Goal: Information Seeking & Learning: Find specific fact

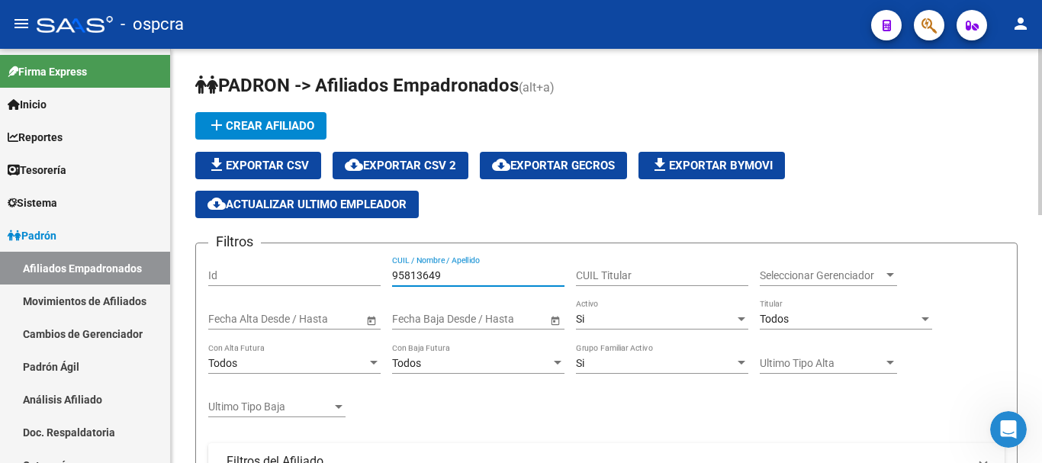
click at [440, 273] on input "95813649" at bounding box center [478, 275] width 172 height 13
drag, startPoint x: 393, startPoint y: 269, endPoint x: 457, endPoint y: 271, distance: 64.1
click at [457, 271] on input "95813649" at bounding box center [478, 275] width 172 height 13
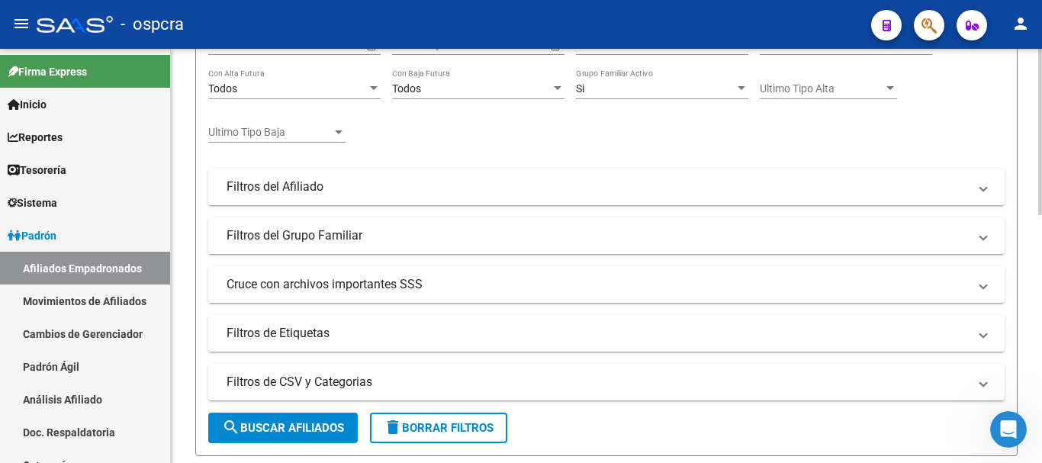
scroll to position [305, 0]
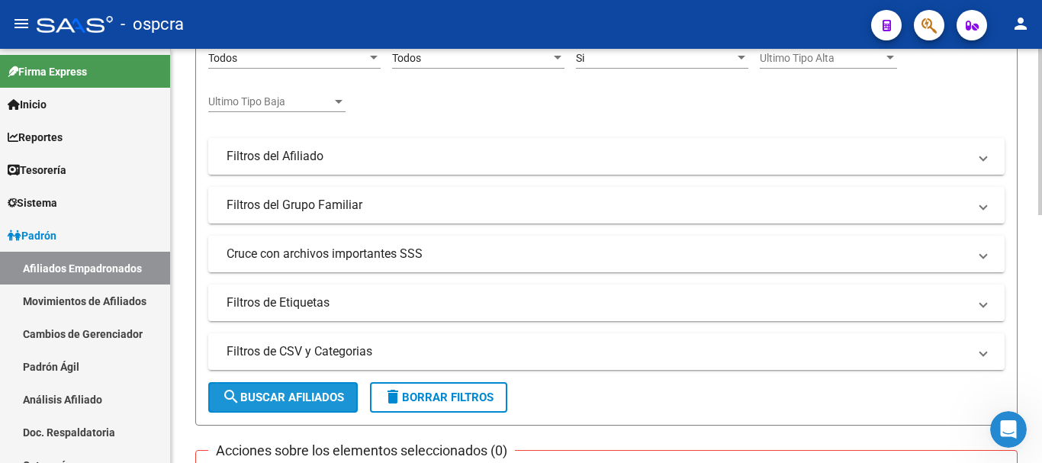
click at [275, 392] on span "search Buscar Afiliados" at bounding box center [283, 398] width 122 height 14
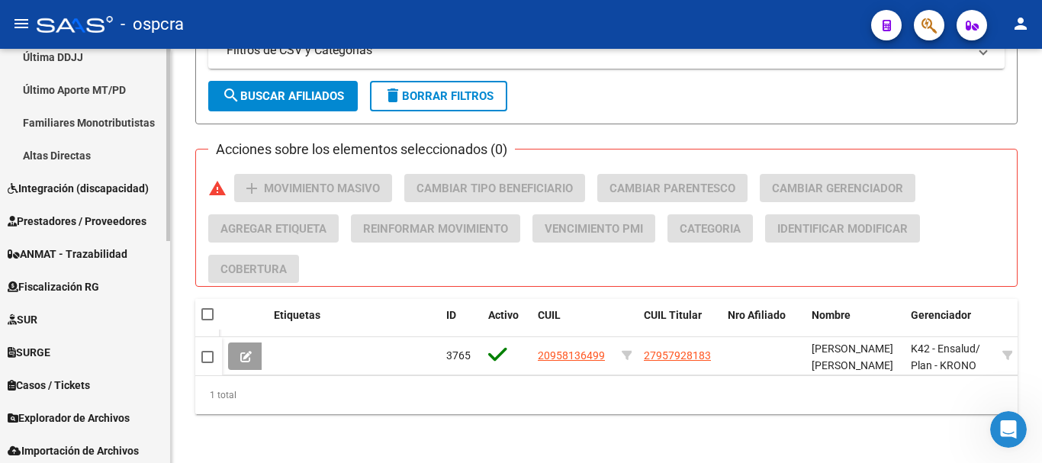
scroll to position [458, 0]
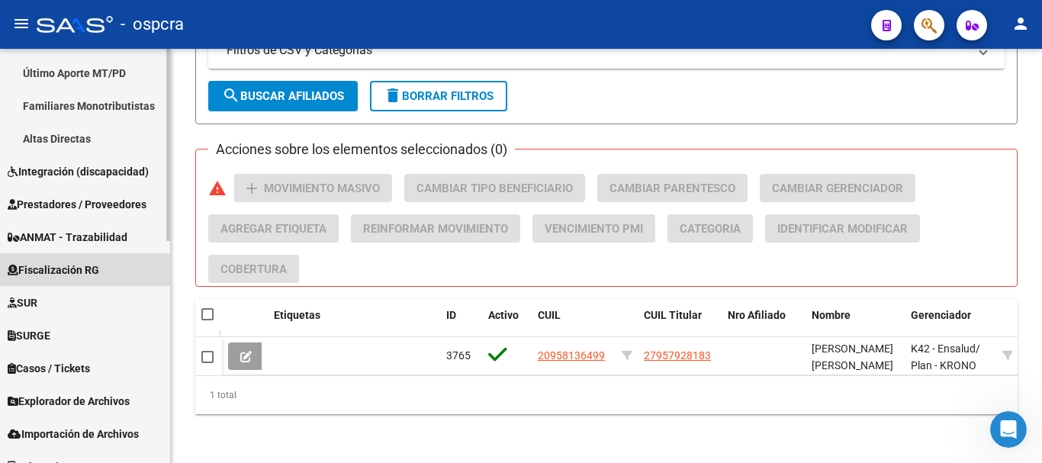
click at [104, 280] on link "Fiscalización RG" at bounding box center [85, 269] width 170 height 33
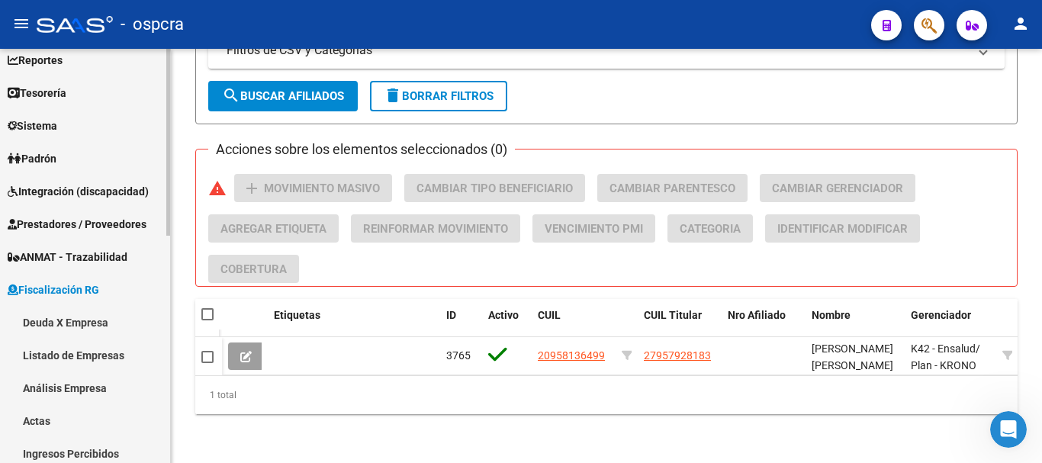
scroll to position [76, 0]
click at [99, 321] on link "Deuda X Empresa" at bounding box center [85, 323] width 170 height 33
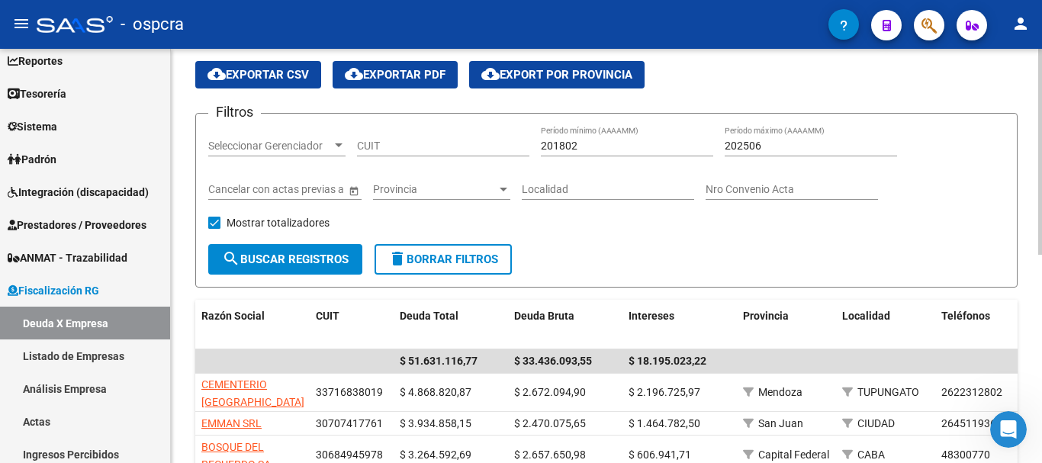
scroll to position [229, 0]
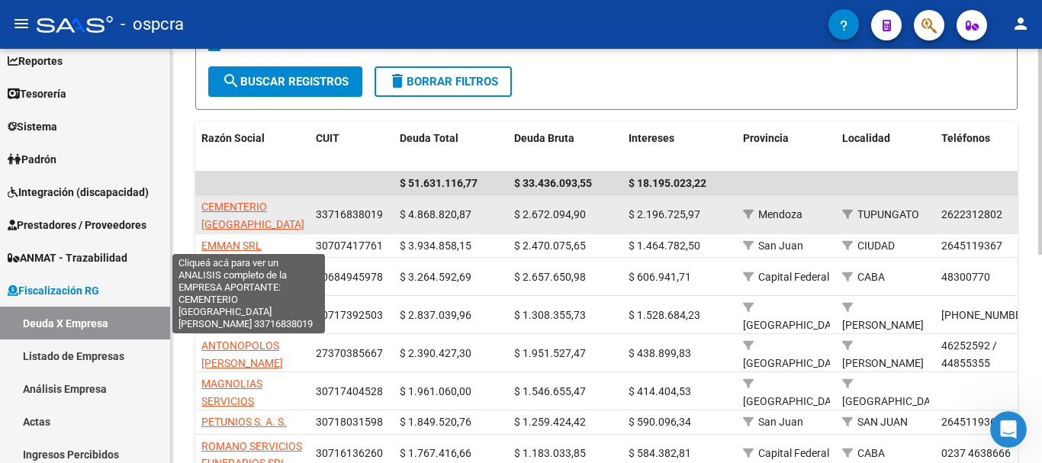
click at [205, 207] on span "CEMENTERIO [GEOGRAPHIC_DATA][PERSON_NAME]" at bounding box center [252, 224] width 103 height 47
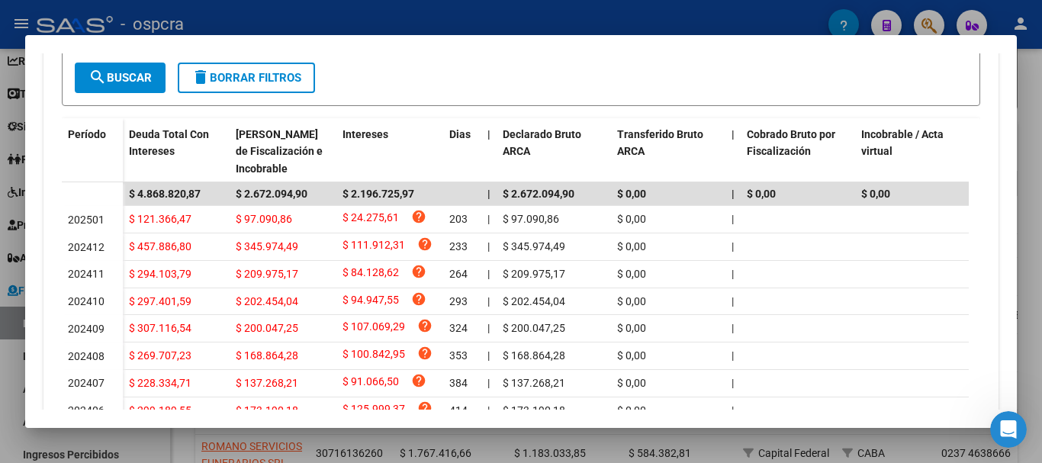
scroll to position [458, 0]
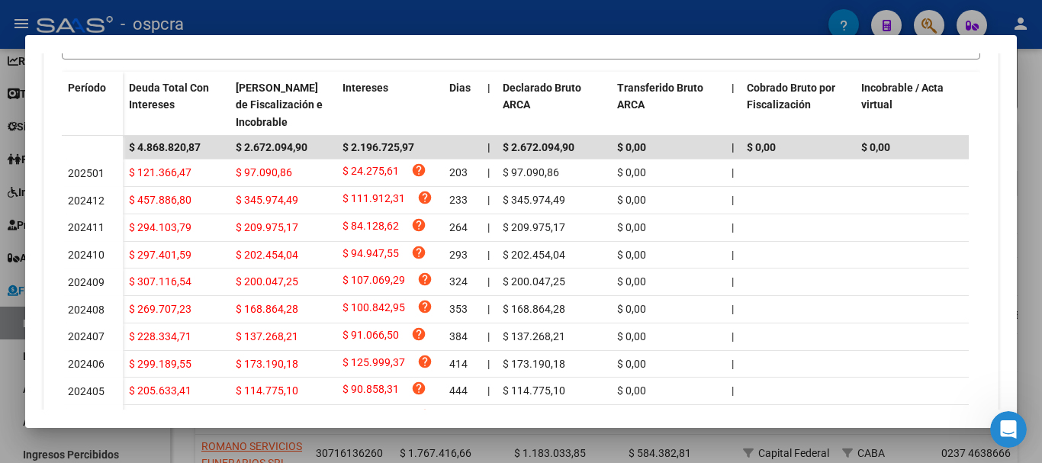
click at [0, 234] on div at bounding box center [521, 231] width 1042 height 463
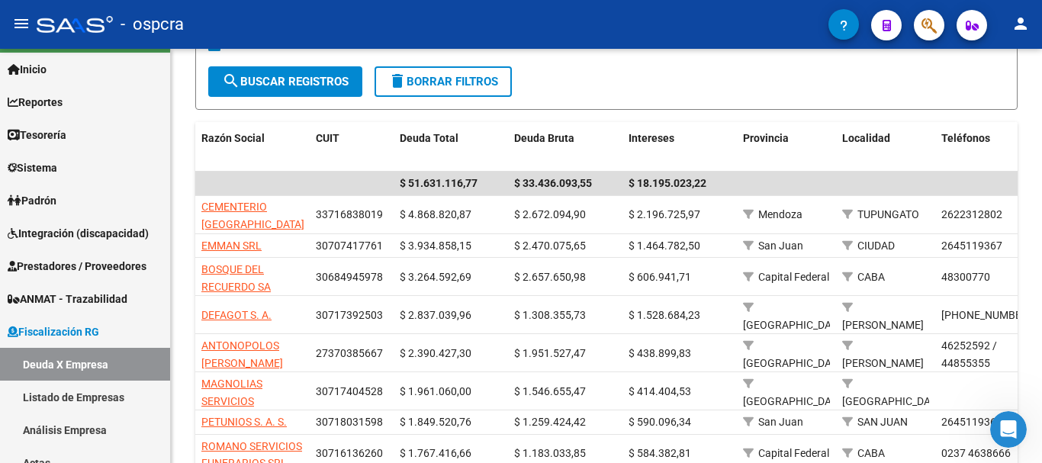
scroll to position [0, 0]
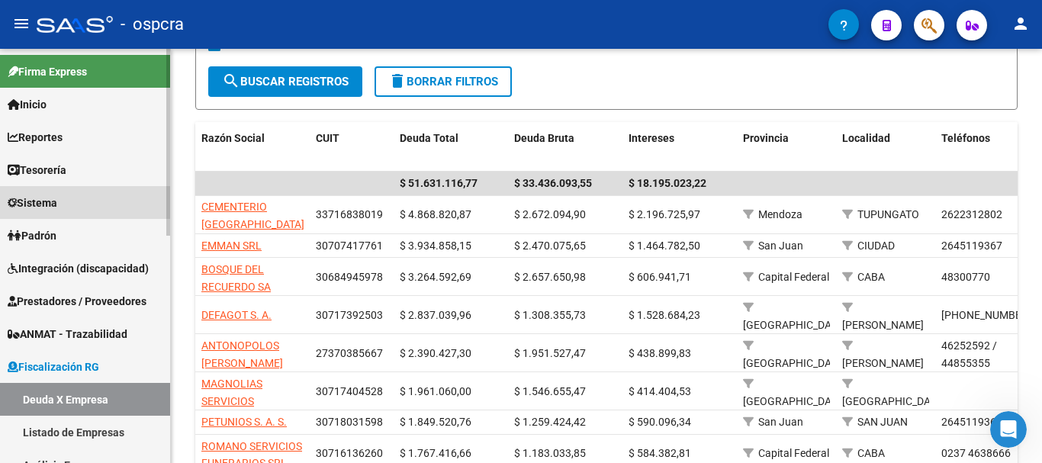
click at [24, 191] on link "Sistema" at bounding box center [85, 202] width 170 height 33
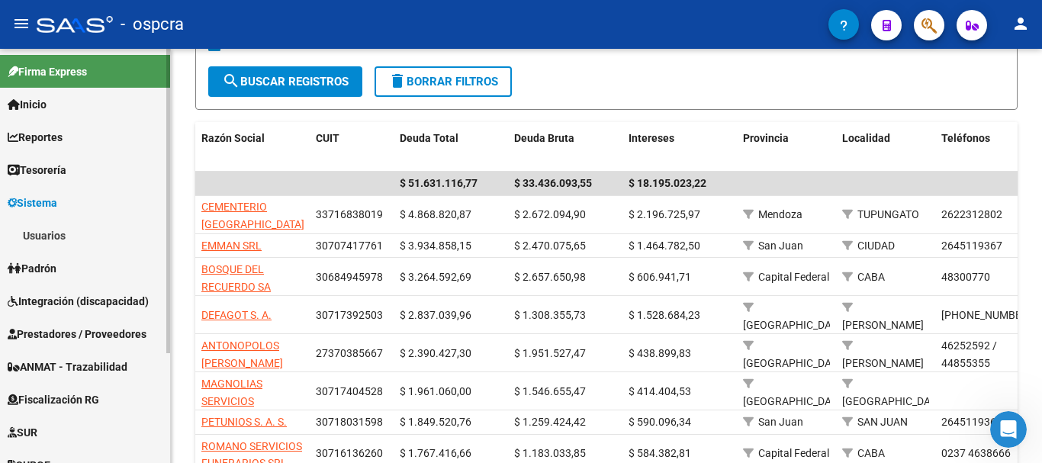
click at [43, 227] on link "Usuarios" at bounding box center [85, 235] width 170 height 33
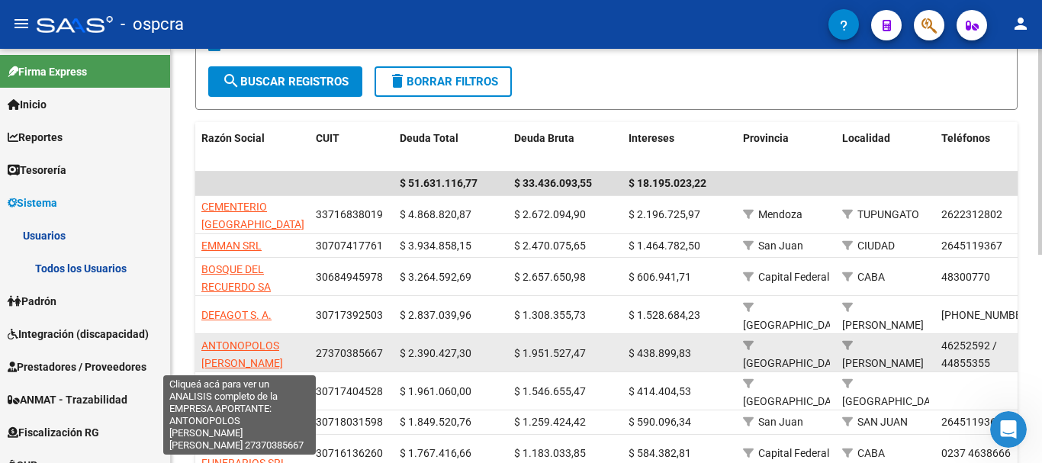
click at [229, 350] on span "ANTONOPOLOS [PERSON_NAME] [PERSON_NAME]" at bounding box center [242, 363] width 82 height 47
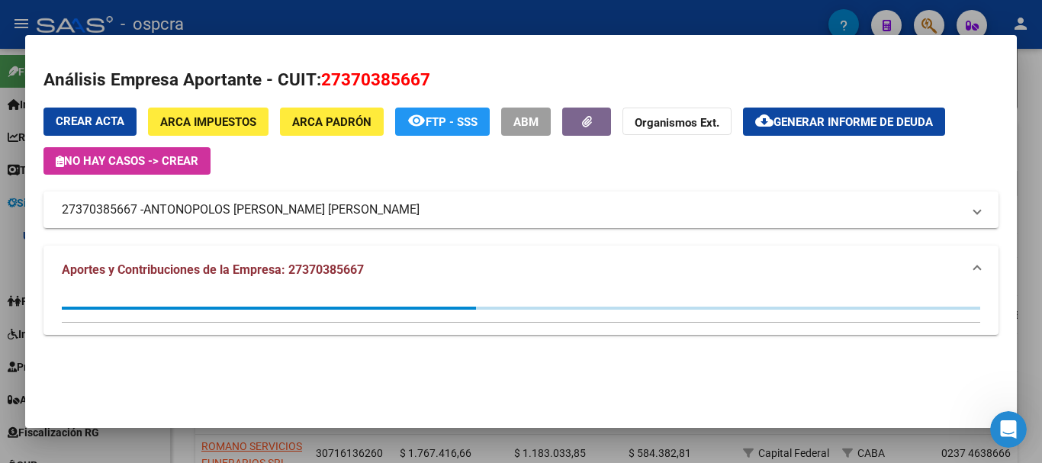
click at [671, 12] on div at bounding box center [521, 231] width 1042 height 463
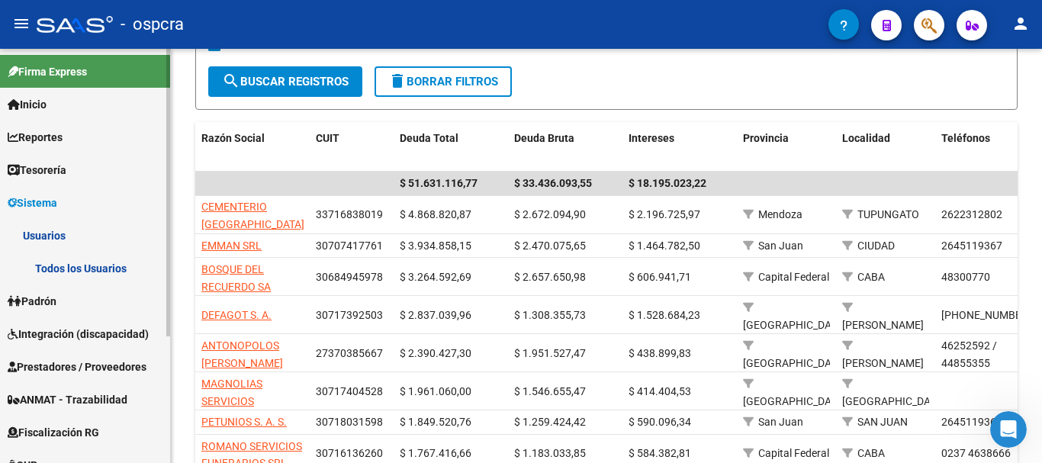
click at [79, 306] on link "Padrón" at bounding box center [85, 301] width 170 height 33
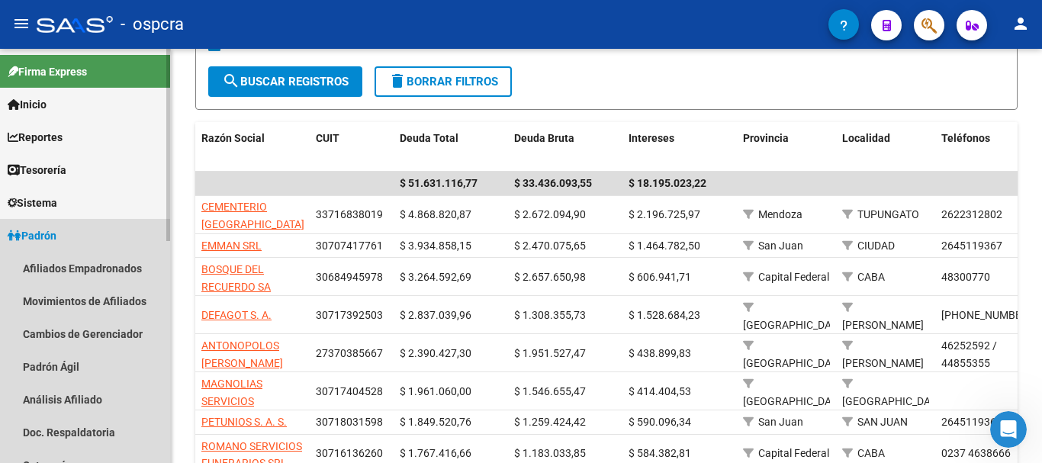
click at [43, 242] on span "Padrón" at bounding box center [32, 235] width 49 height 17
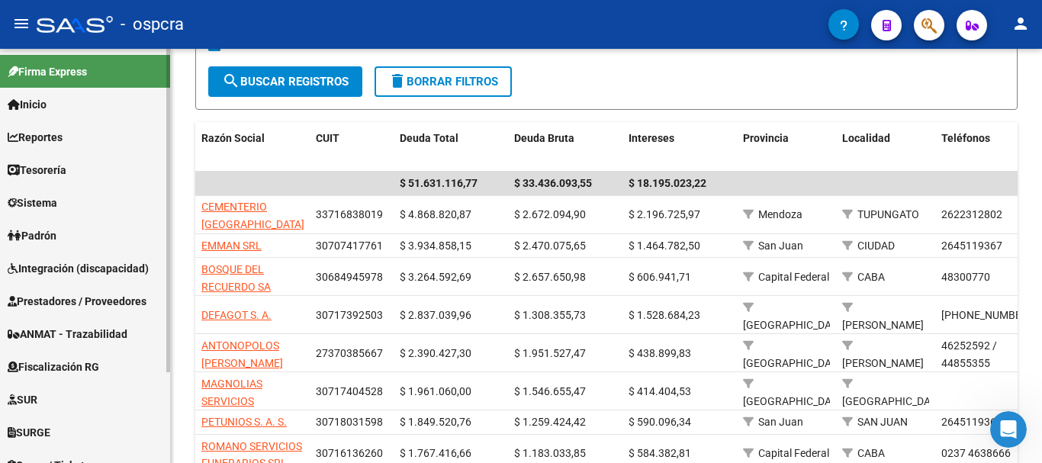
click at [66, 363] on span "Fiscalización RG" at bounding box center [54, 367] width 92 height 17
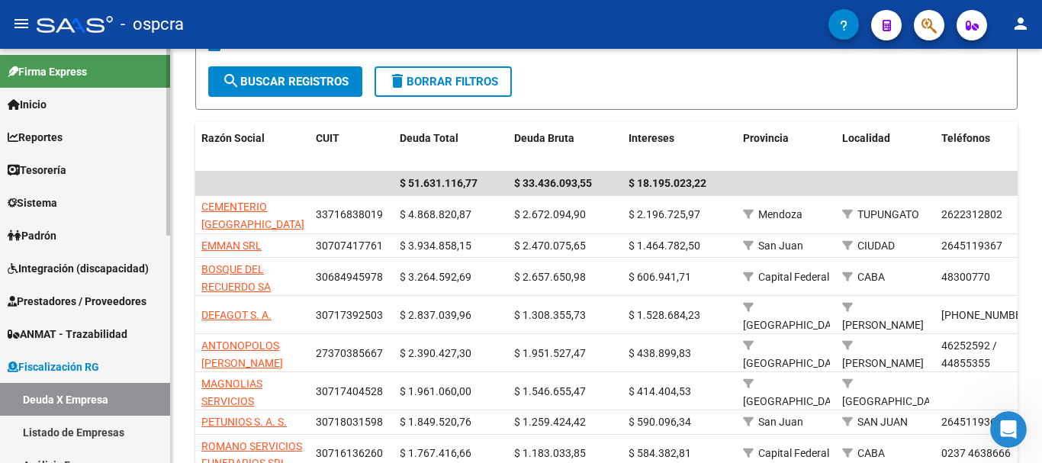
click at [84, 395] on link "Deuda X Empresa" at bounding box center [85, 399] width 170 height 33
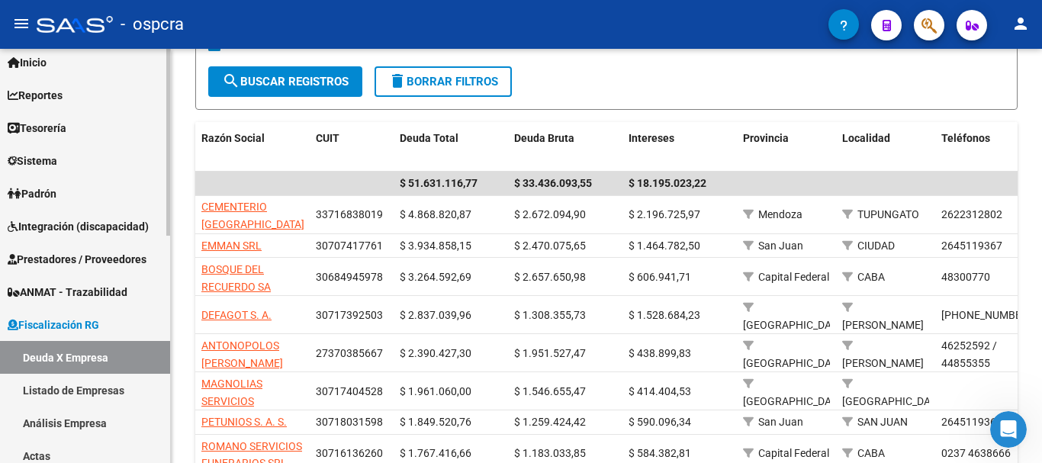
scroll to position [153, 0]
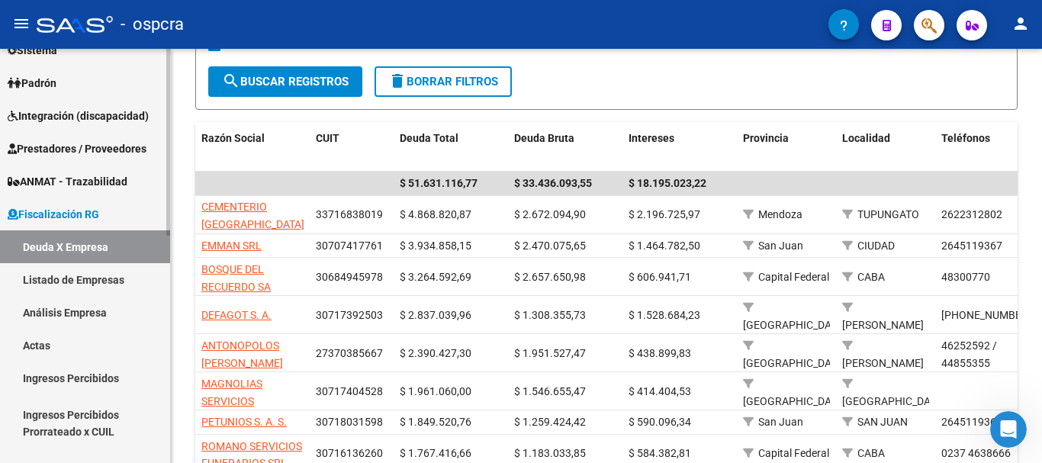
click at [108, 277] on link "Listado de Empresas" at bounding box center [85, 279] width 170 height 33
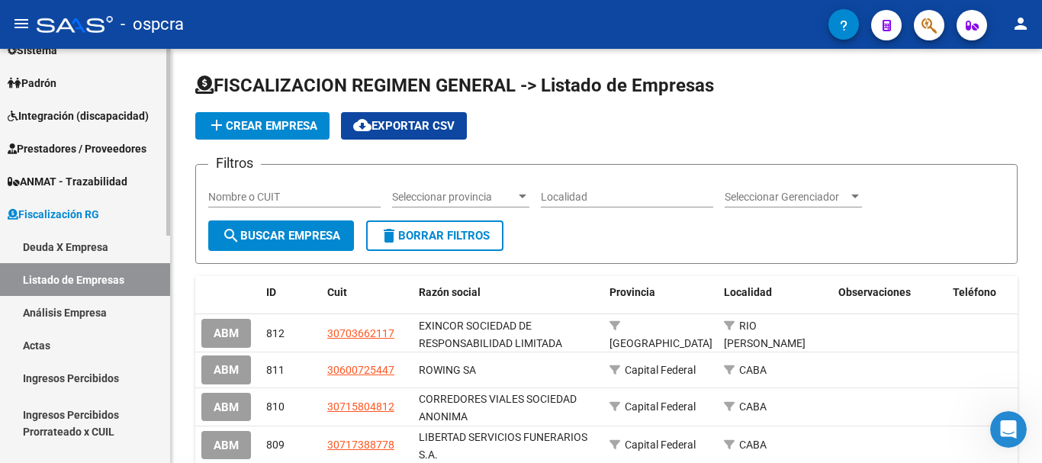
click at [115, 247] on link "Deuda X Empresa" at bounding box center [85, 246] width 170 height 33
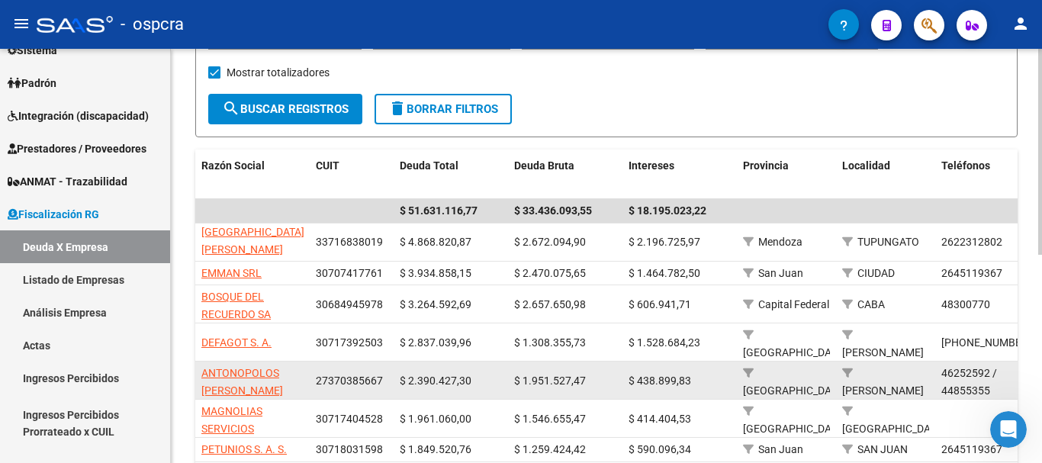
scroll to position [229, 0]
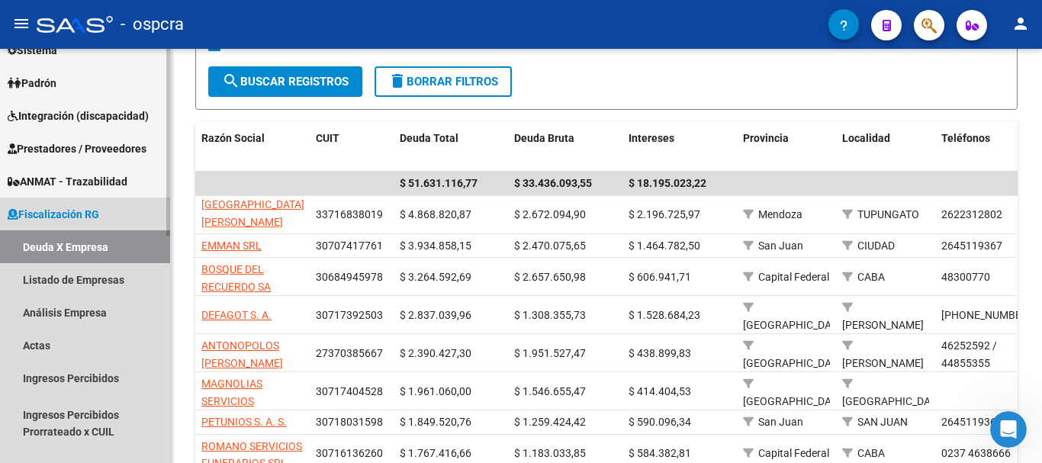
click at [80, 221] on span "Fiscalización RG" at bounding box center [54, 214] width 92 height 17
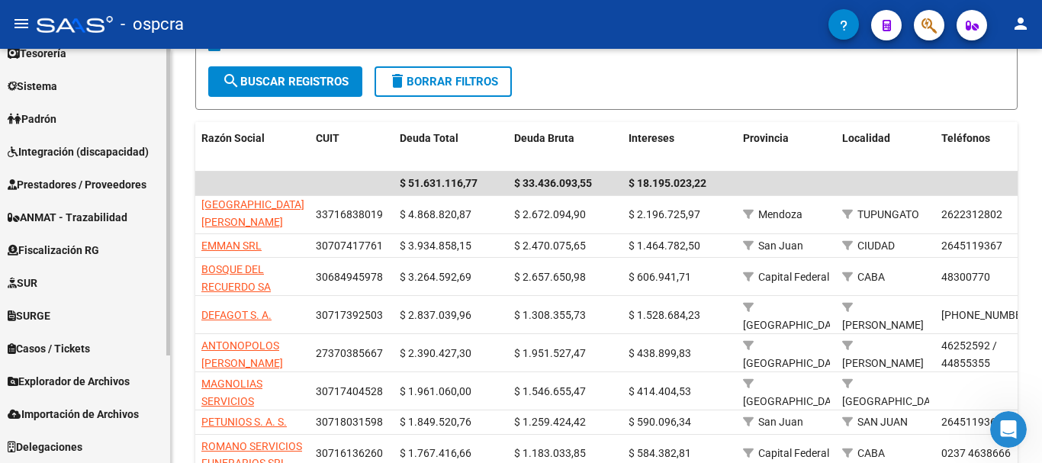
scroll to position [117, 0]
click at [89, 250] on span "Fiscalización RG" at bounding box center [54, 250] width 92 height 17
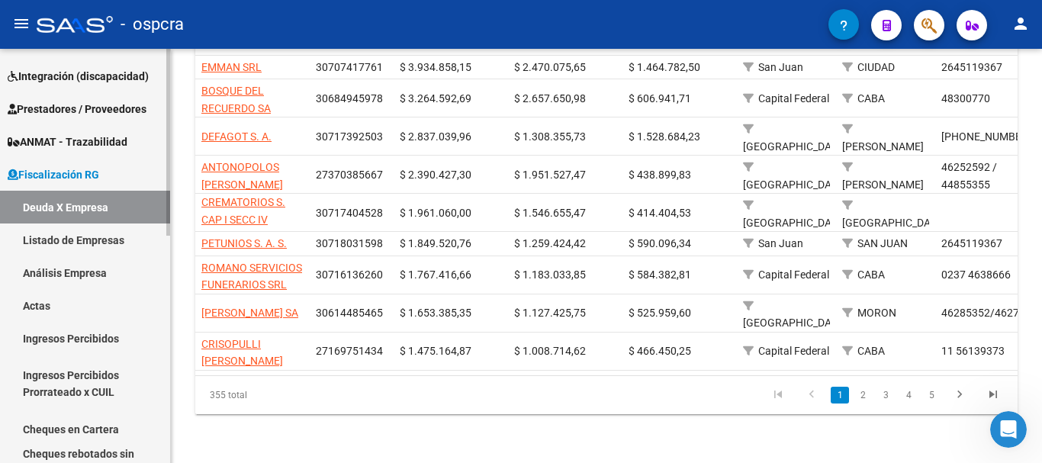
scroll to position [229, 0]
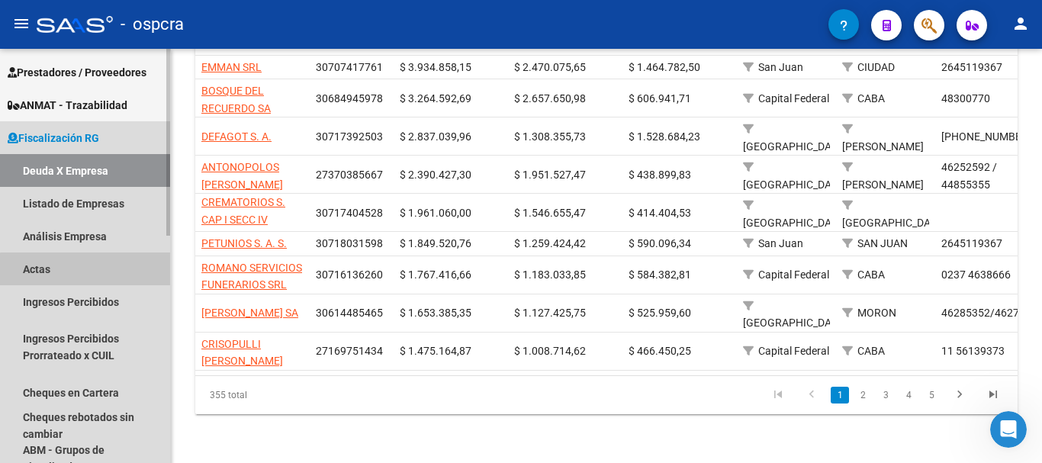
click at [118, 272] on link "Actas" at bounding box center [85, 269] width 170 height 33
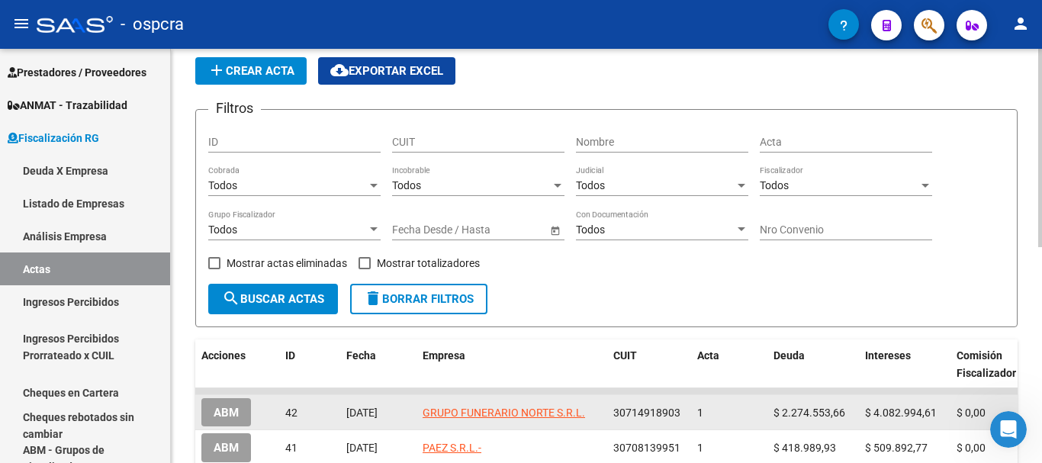
scroll to position [229, 0]
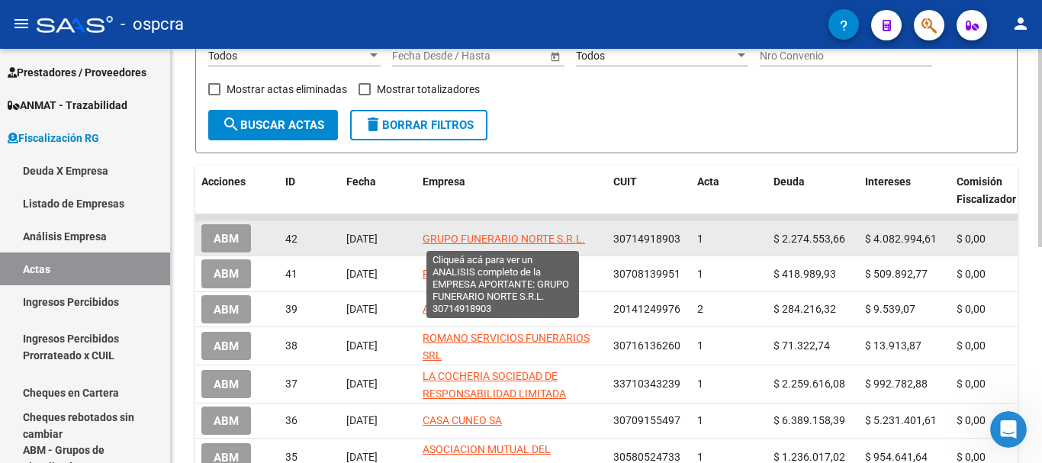
click at [456, 234] on span "GRUPO FUNERARIO NORTE S.R.L." at bounding box center [504, 239] width 163 height 12
type textarea "30714918903"
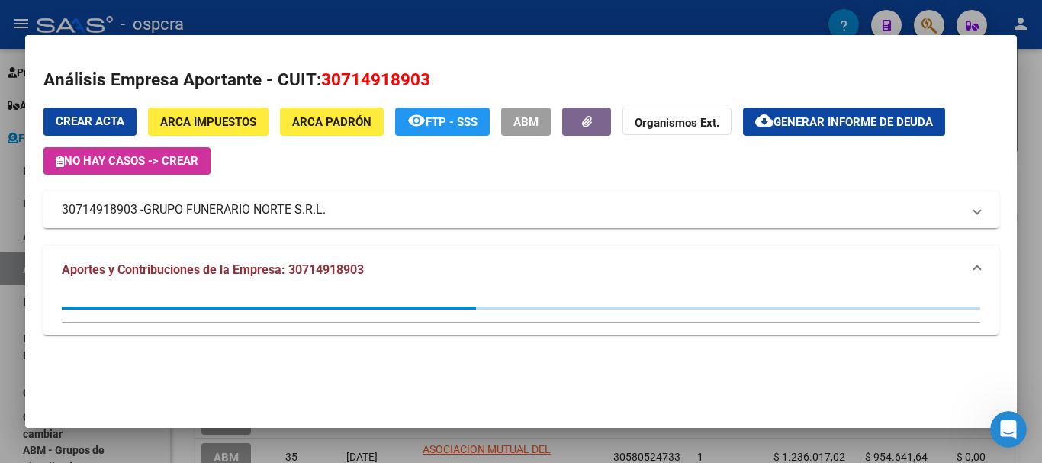
drag, startPoint x: 320, startPoint y: 79, endPoint x: 427, endPoint y: 80, distance: 106.8
click at [427, 80] on span "30714918903" at bounding box center [375, 79] width 109 height 20
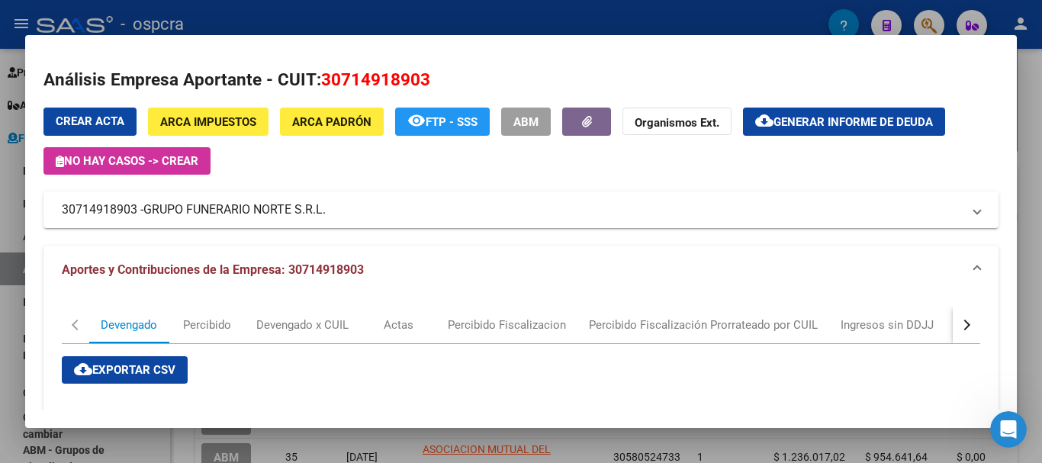
copy span "30714918903"
click at [0, 179] on div at bounding box center [521, 231] width 1042 height 463
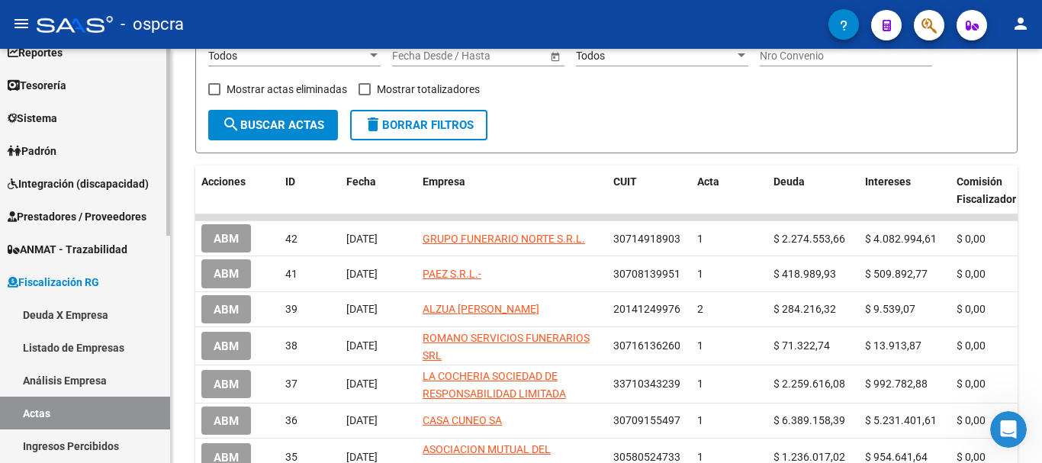
scroll to position [0, 0]
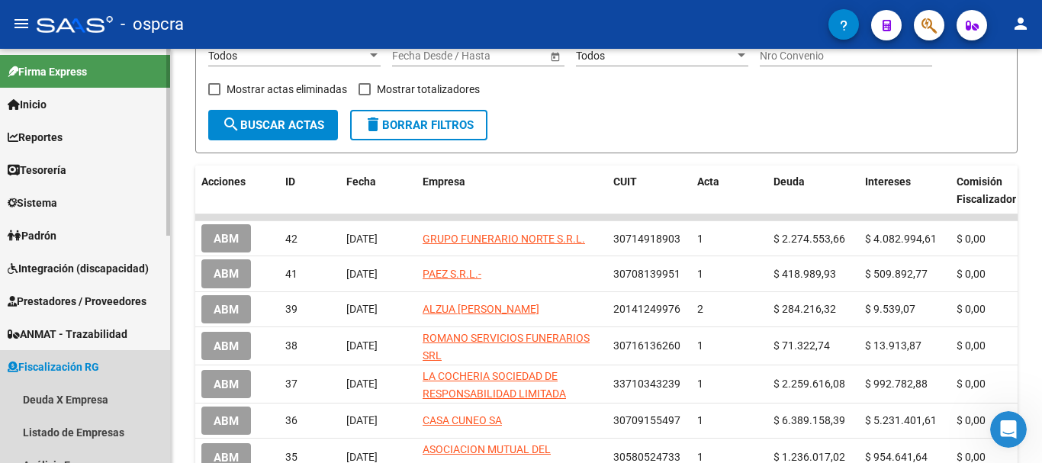
click at [55, 365] on span "Fiscalización RG" at bounding box center [54, 367] width 92 height 17
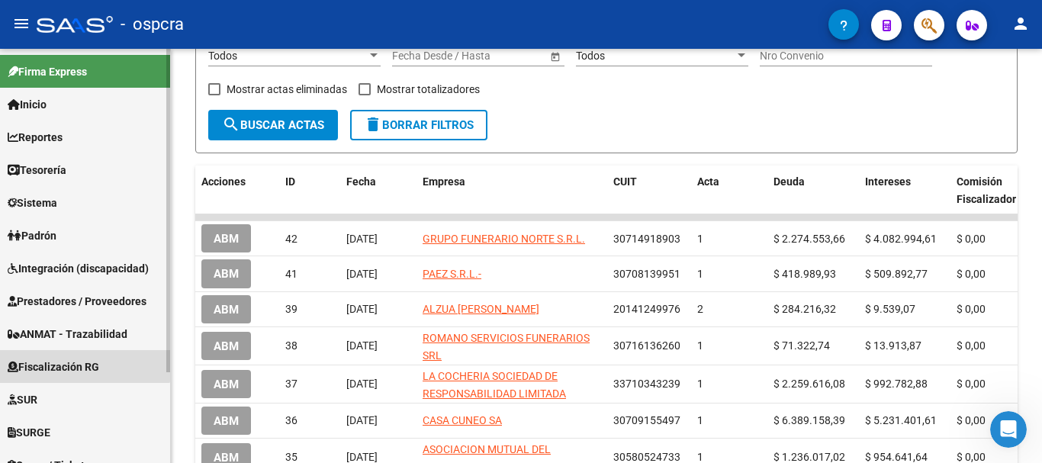
click at [80, 362] on span "Fiscalización RG" at bounding box center [54, 367] width 92 height 17
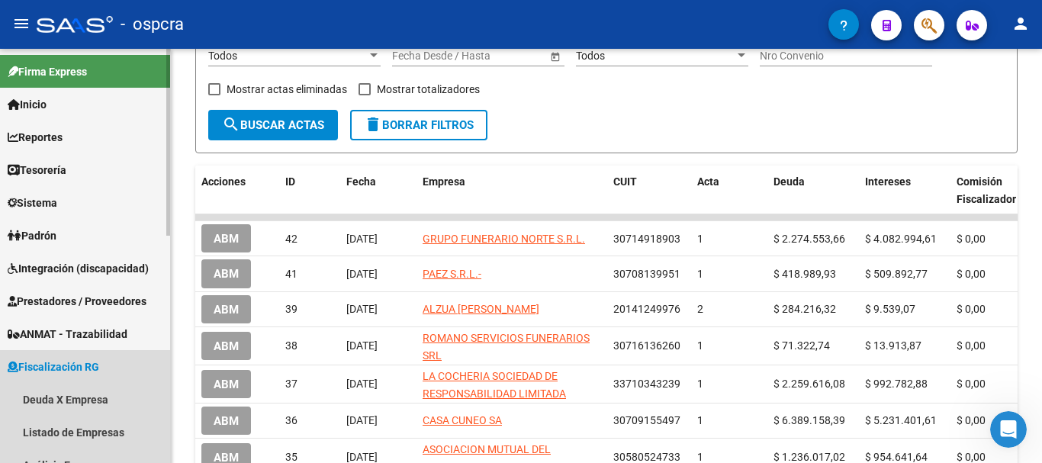
click at [80, 362] on span "Fiscalización RG" at bounding box center [54, 367] width 92 height 17
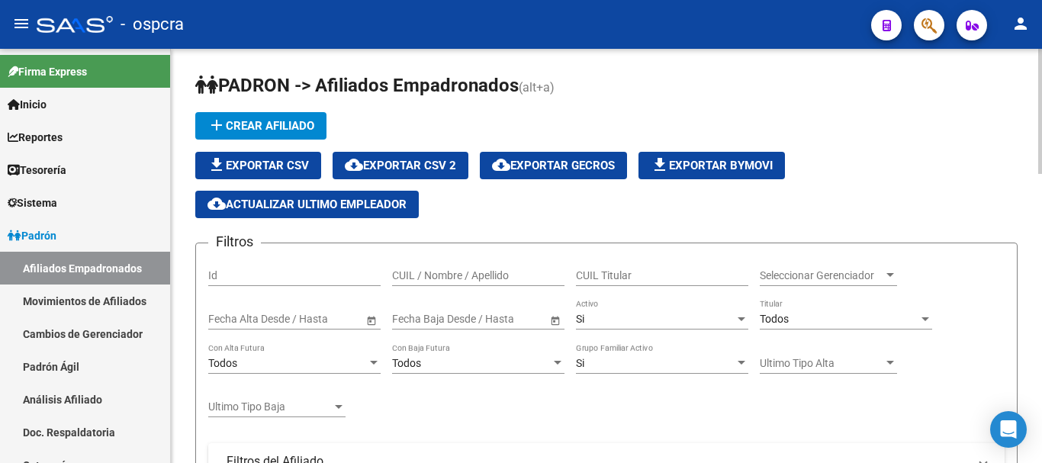
click at [449, 270] on input "CUIL / Nombre / Apellido" at bounding box center [478, 275] width 172 height 13
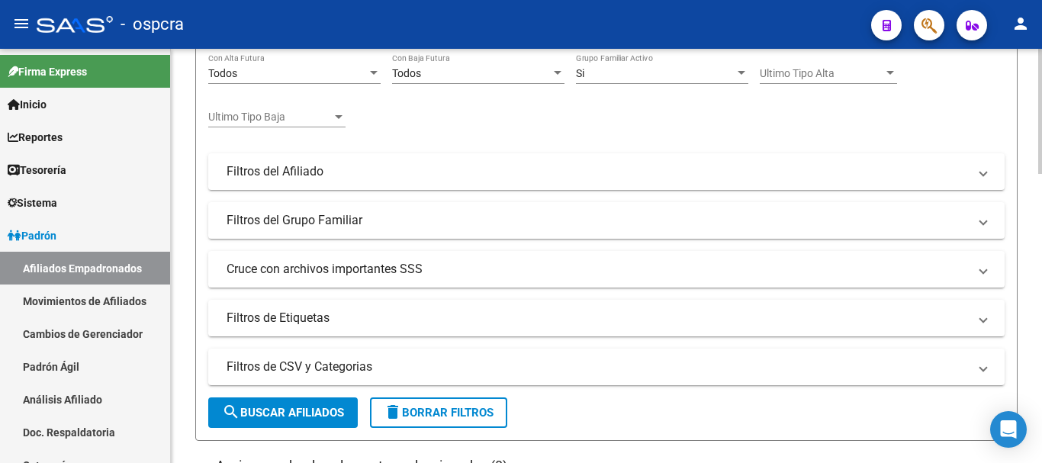
scroll to position [458, 0]
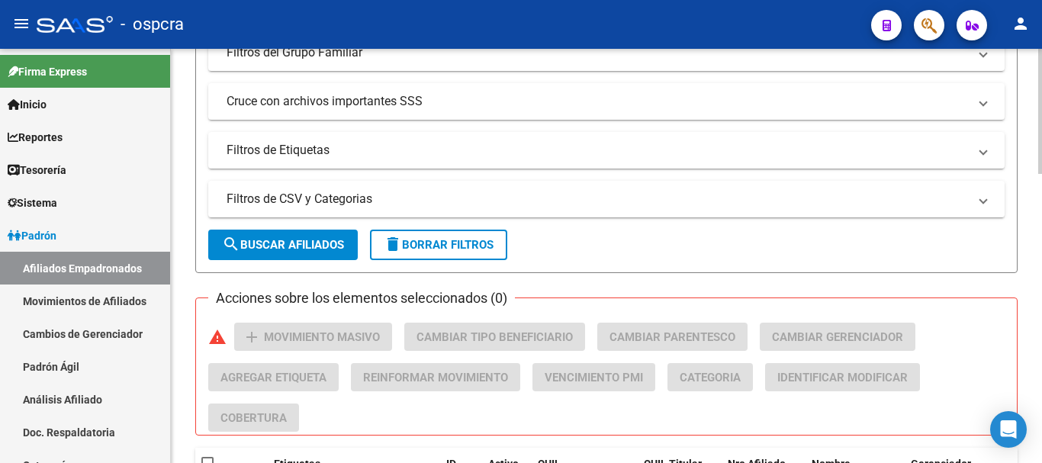
type input "saldivar"
click at [312, 250] on span "search Buscar Afiliados" at bounding box center [283, 245] width 122 height 14
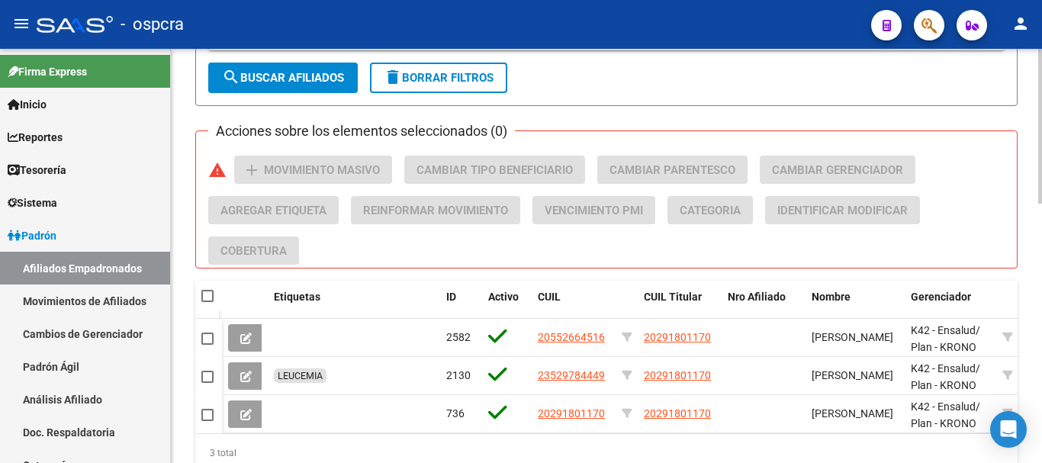
scroll to position [687, 0]
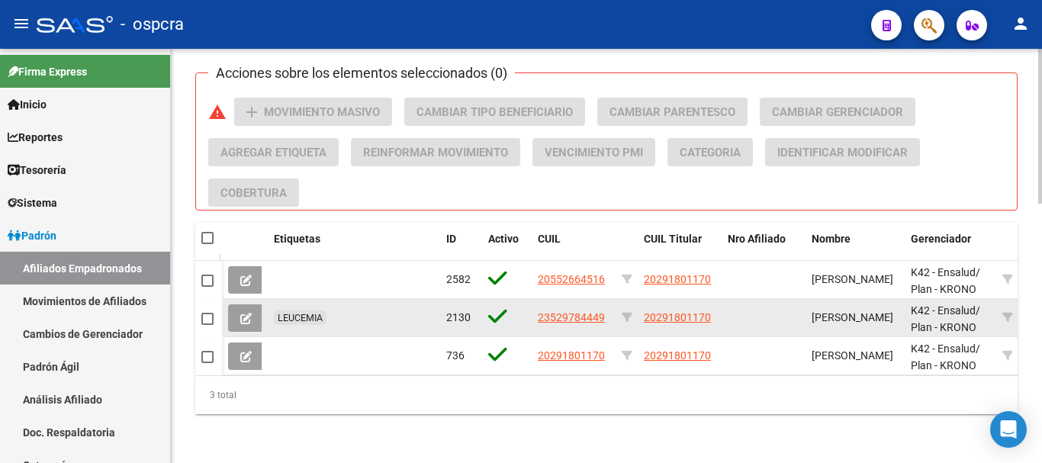
click at [678, 304] on datatable-body-cell "20291801170" at bounding box center [680, 317] width 84 height 37
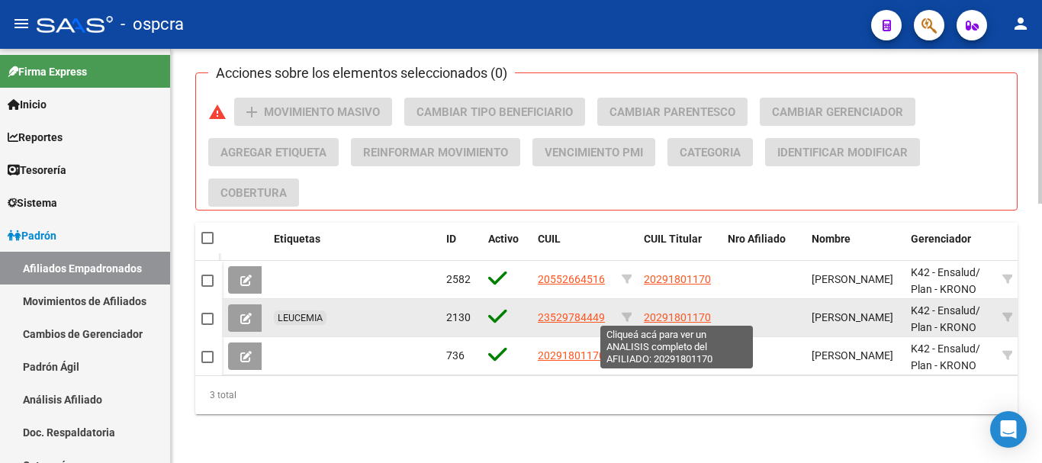
click at [678, 311] on span "20291801170" at bounding box center [677, 317] width 67 height 12
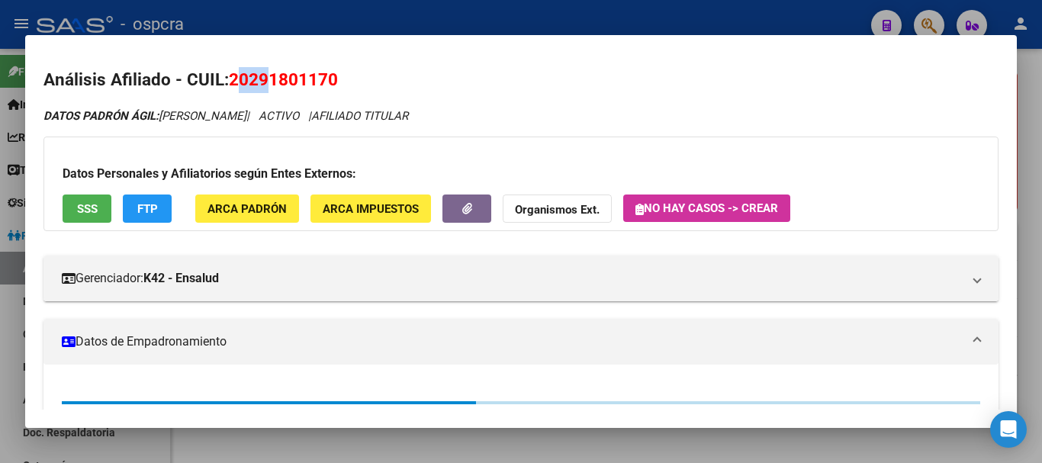
drag, startPoint x: 239, startPoint y: 80, endPoint x: 268, endPoint y: 80, distance: 29.0
click at [268, 80] on span "20291801170" at bounding box center [283, 79] width 109 height 20
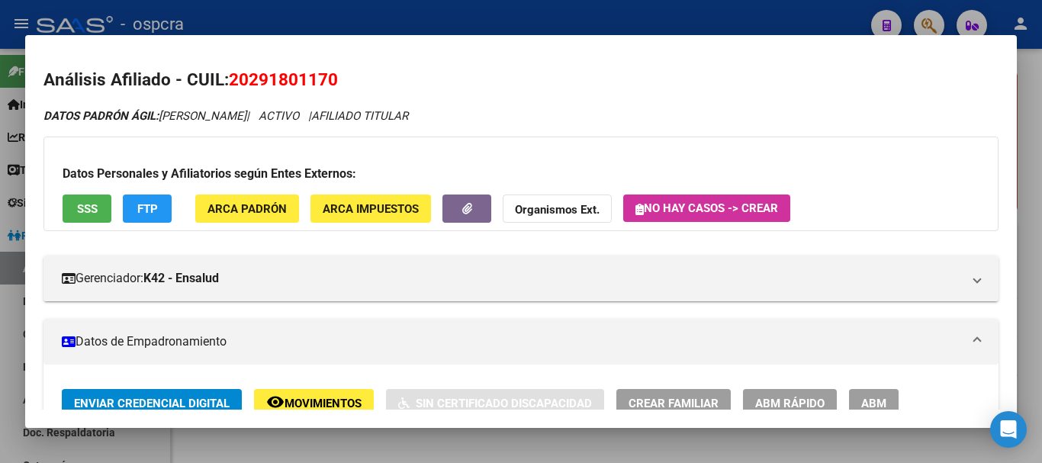
click at [0, 123] on div at bounding box center [521, 231] width 1042 height 463
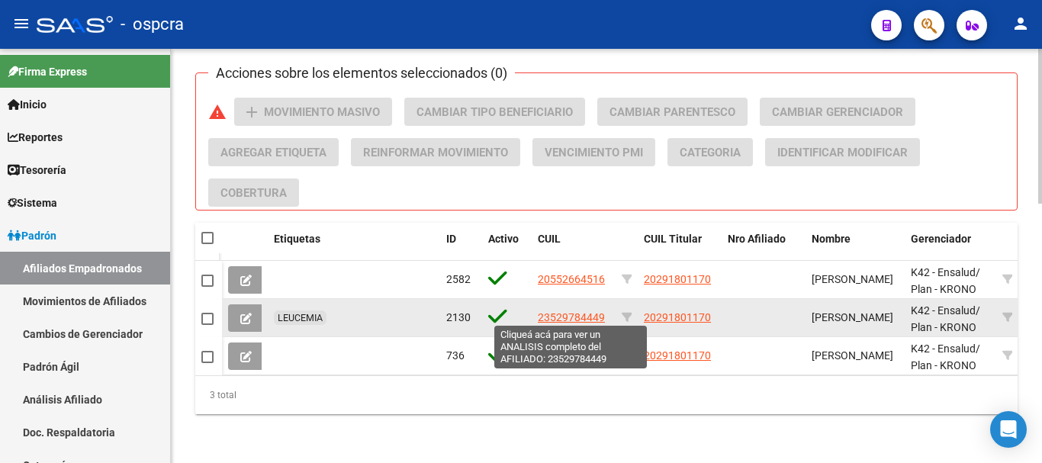
click at [581, 311] on span "23529784449" at bounding box center [571, 317] width 67 height 12
type textarea "23529784449"
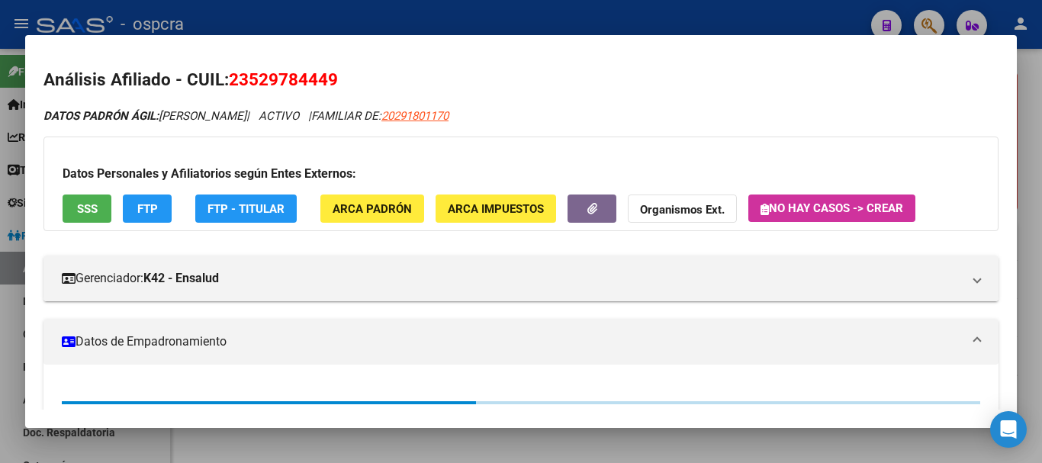
drag, startPoint x: 235, startPoint y: 76, endPoint x: 376, endPoint y: 76, distance: 141.2
click at [376, 76] on h2 "Análisis Afiliado - CUIL: 23529784449" at bounding box center [520, 80] width 955 height 26
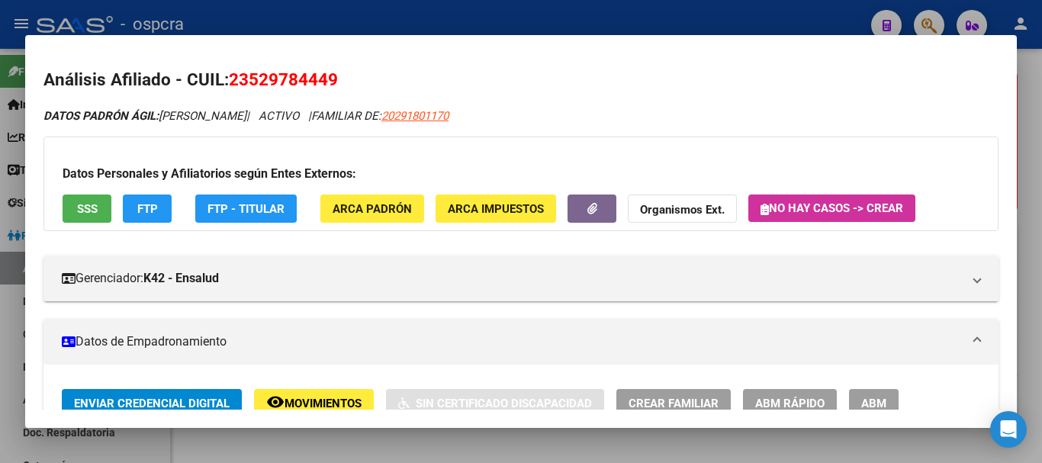
drag, startPoint x: 227, startPoint y: 74, endPoint x: 382, endPoint y: 74, distance: 154.1
click at [382, 74] on h2 "Análisis Afiliado - CUIL: 23529784449" at bounding box center [520, 80] width 955 height 26
drag, startPoint x: 357, startPoint y: 76, endPoint x: 268, endPoint y: 69, distance: 89.5
click at [356, 76] on h2 "Análisis Afiliado - CUIL: 23529784449" at bounding box center [520, 80] width 955 height 26
click at [234, 81] on span "23529784449" at bounding box center [283, 79] width 109 height 20
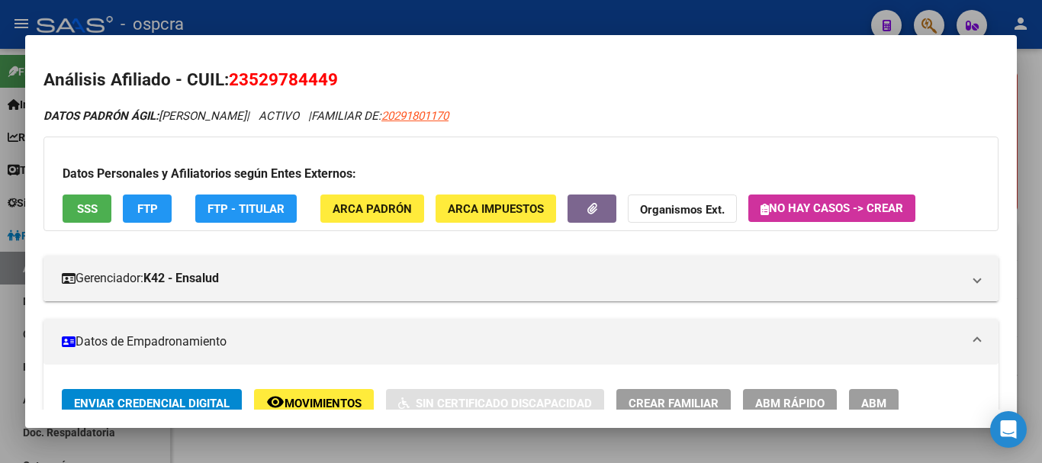
drag, startPoint x: 237, startPoint y: 82, endPoint x: 358, endPoint y: 86, distance: 120.6
click at [358, 86] on h2 "Análisis Afiliado - CUIL: 23529784449" at bounding box center [520, 80] width 955 height 26
copy span "23529784449"
click at [0, 359] on div at bounding box center [521, 231] width 1042 height 463
